Goal: Transaction & Acquisition: Purchase product/service

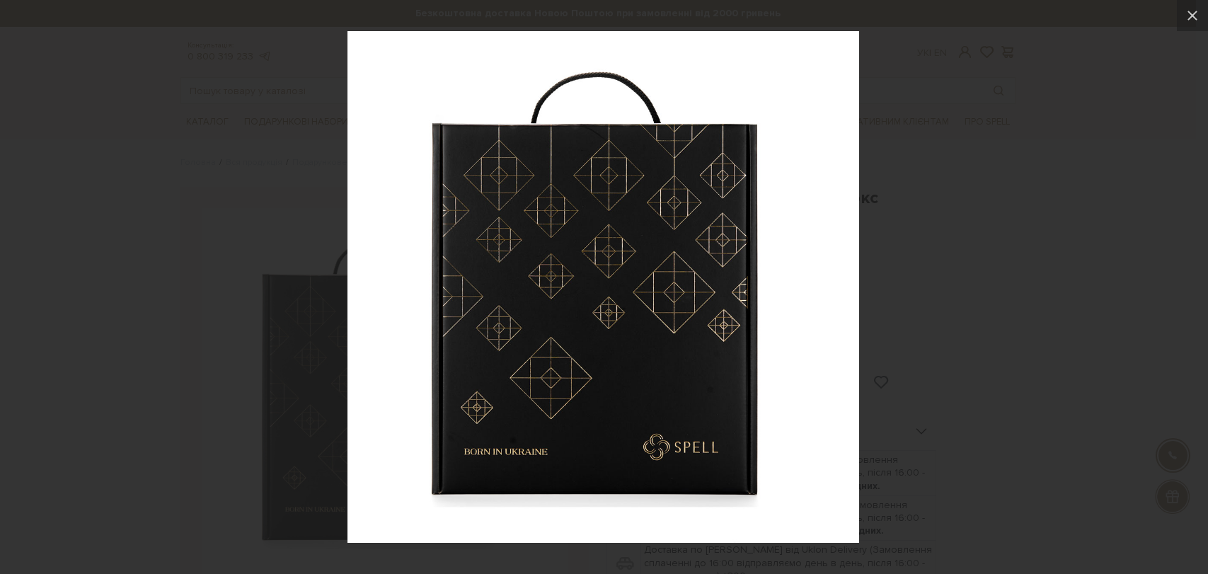
click at [1067, 243] on div at bounding box center [604, 287] width 1208 height 574
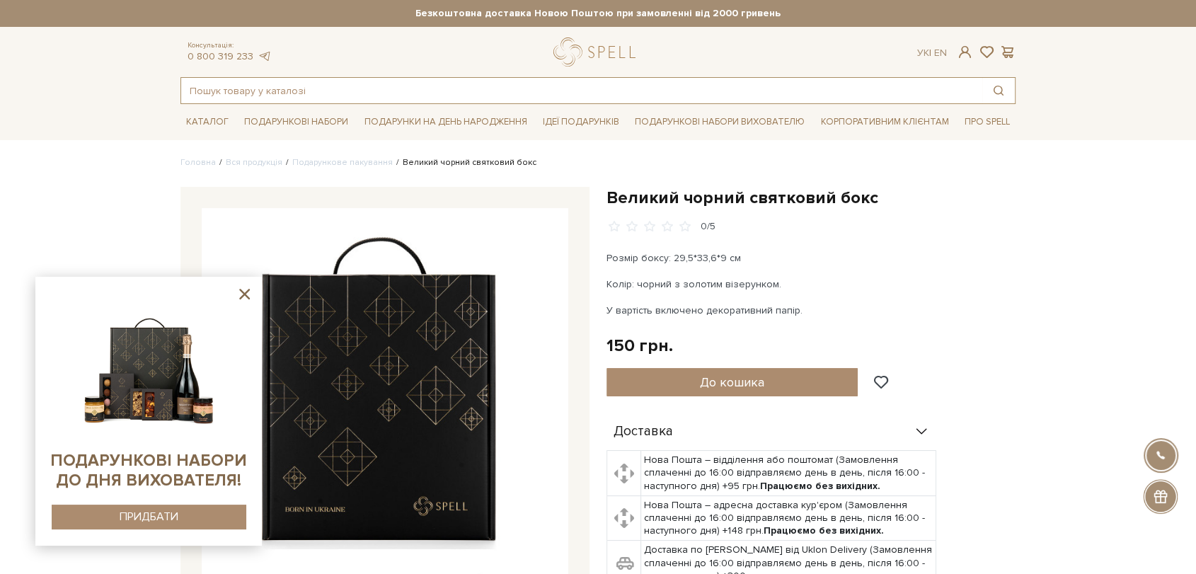
click at [509, 87] on input "text" at bounding box center [581, 90] width 801 height 25
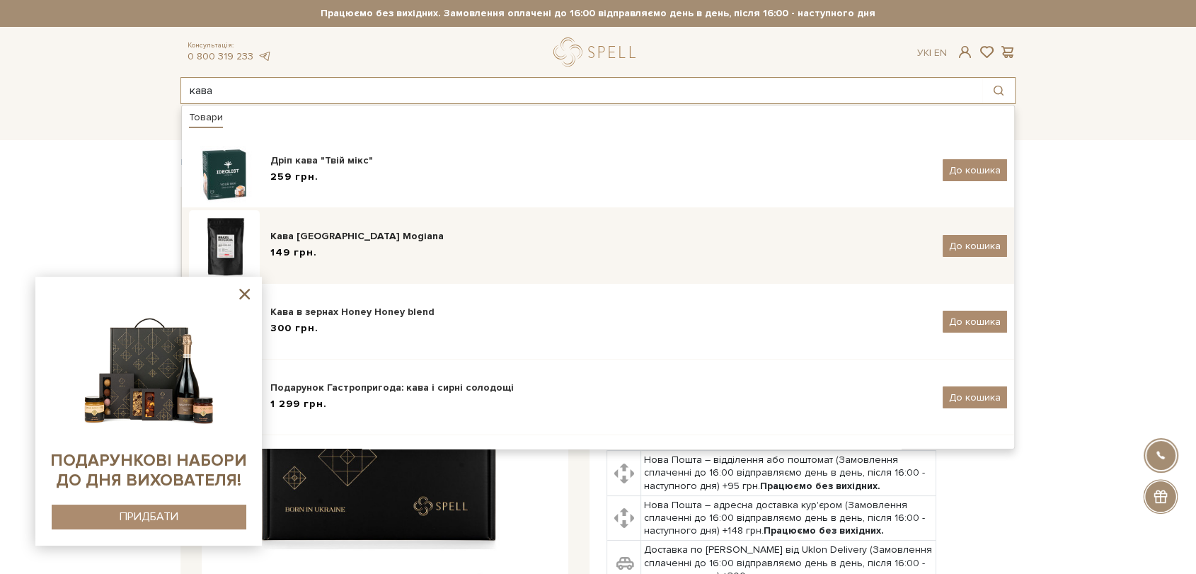
type input "кава"
click at [430, 229] on div "Кава [GEOGRAPHIC_DATA] Mogiana" at bounding box center [600, 236] width 661 height 14
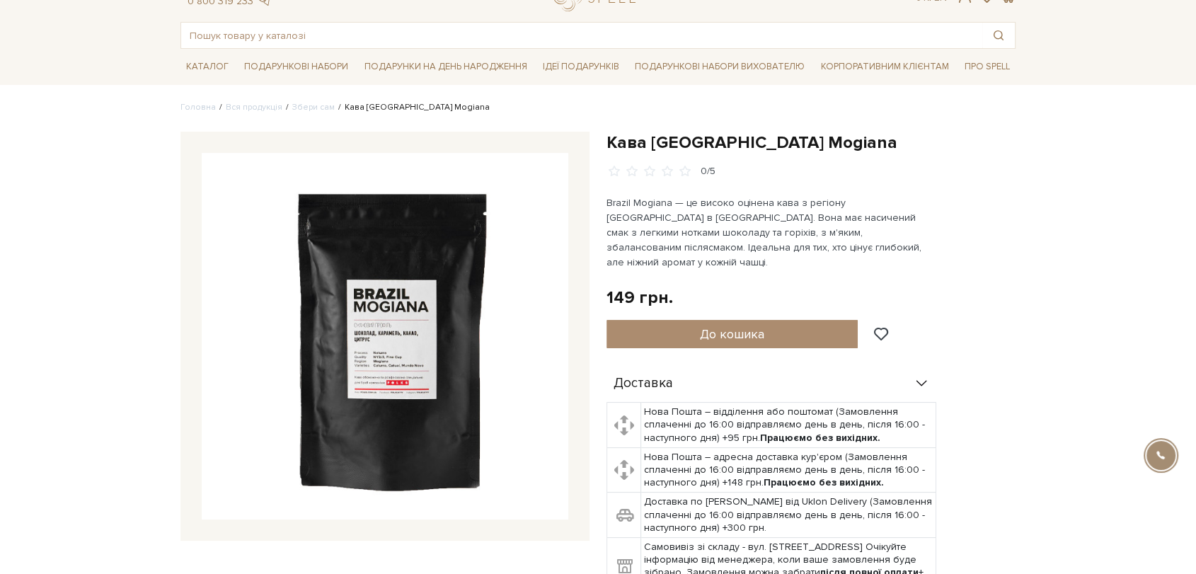
scroll to position [79, 0]
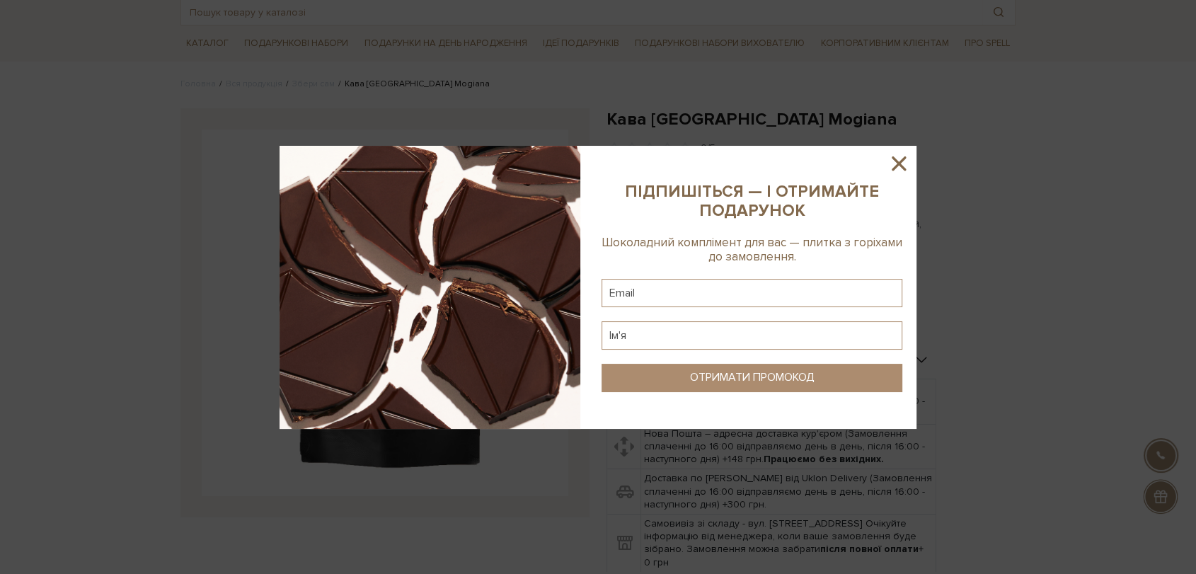
click at [899, 158] on icon at bounding box center [898, 163] width 24 height 24
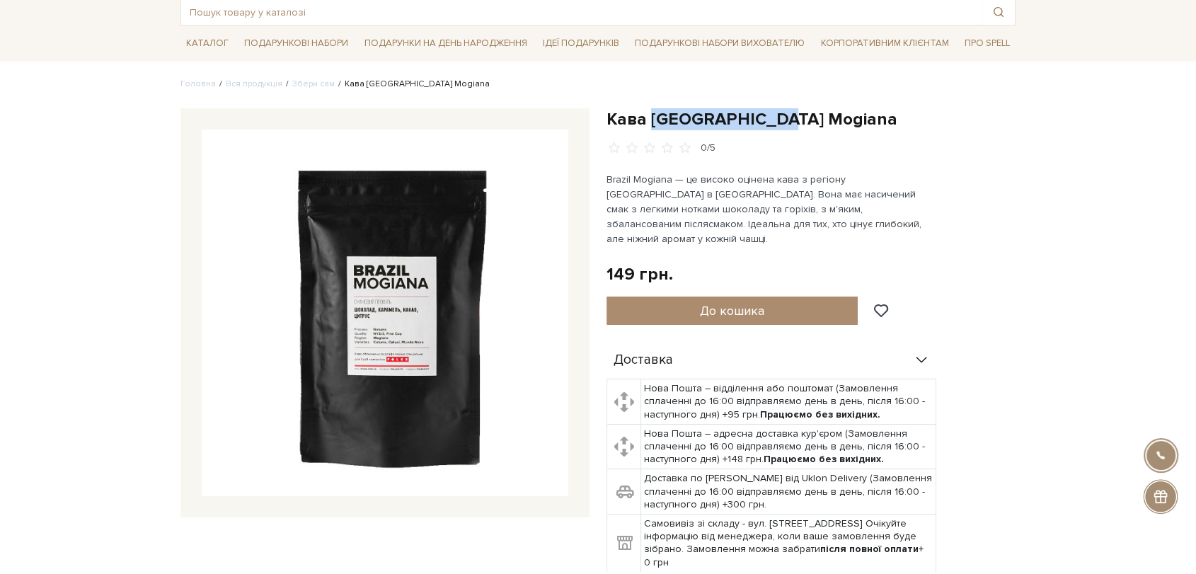
drag, startPoint x: 649, startPoint y: 119, endPoint x: 792, endPoint y: 126, distance: 143.1
click at [792, 126] on h1 "Кава [GEOGRAPHIC_DATA] Mogiana" at bounding box center [810, 119] width 409 height 22
copy h1 "Brazil Mogiana"
click at [504, 14] on input "text" at bounding box center [581, 11] width 801 height 25
